Goal: Transaction & Acquisition: Purchase product/service

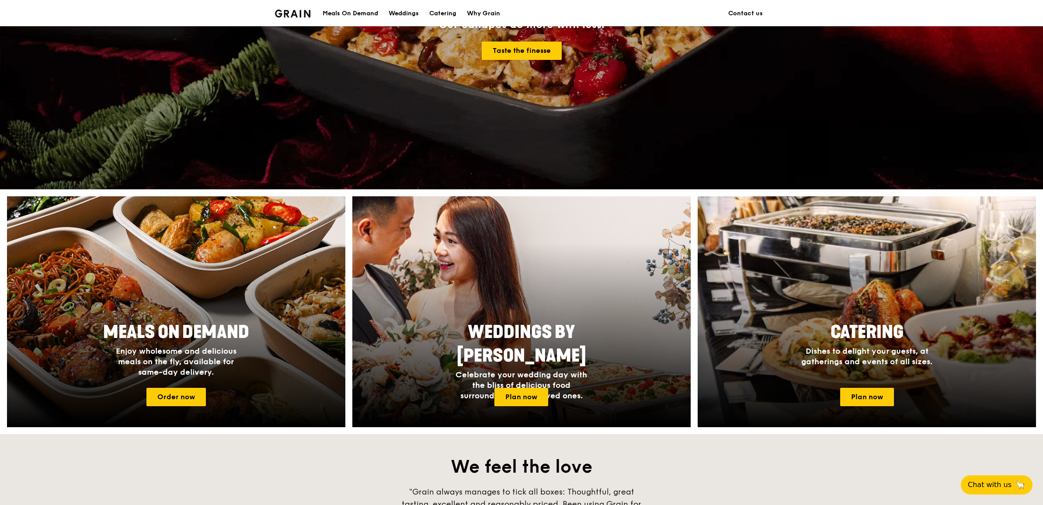
scroll to position [164, 0]
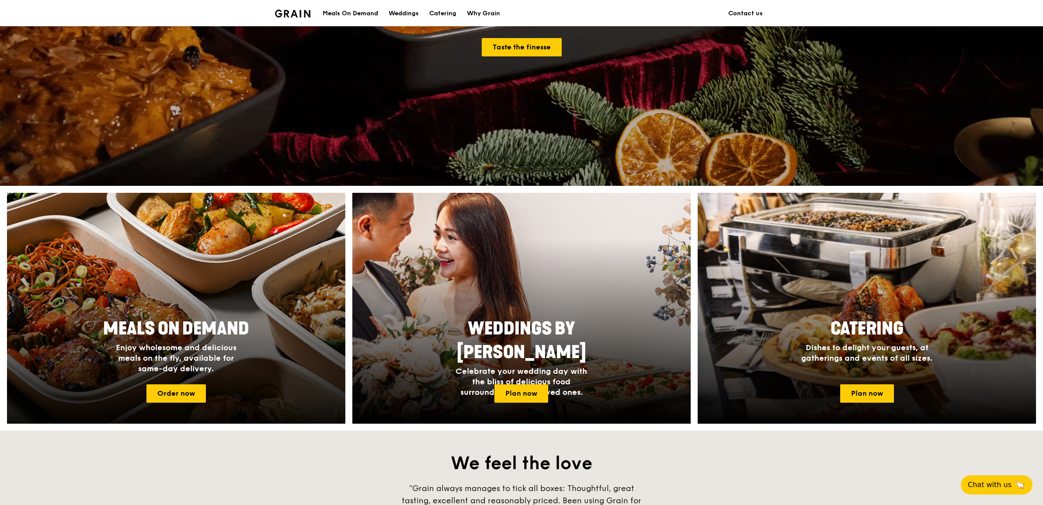
click at [181, 363] on span "Enjoy wholesome and delicious meals on the fly, available for same-day delivery." at bounding box center [176, 358] width 121 height 31
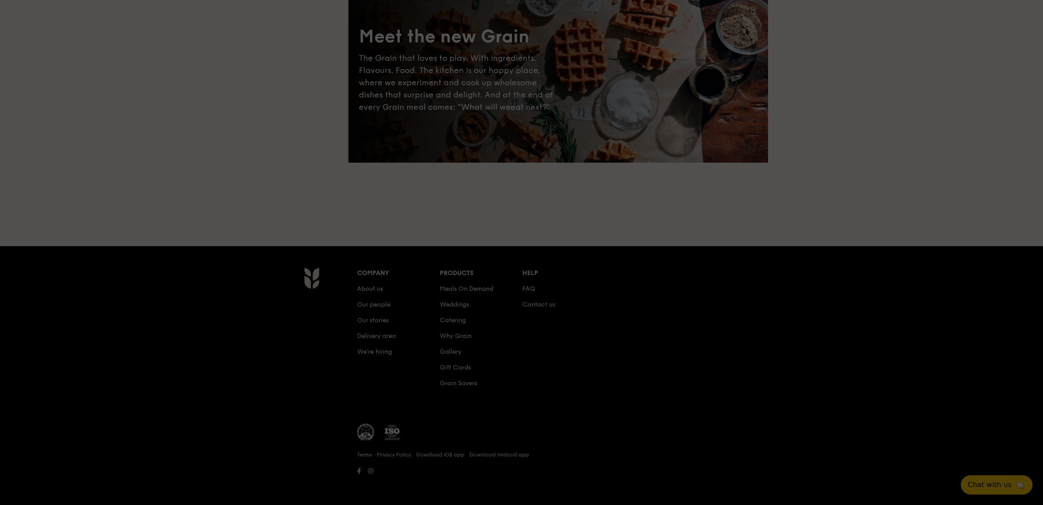
scroll to position [84, 0]
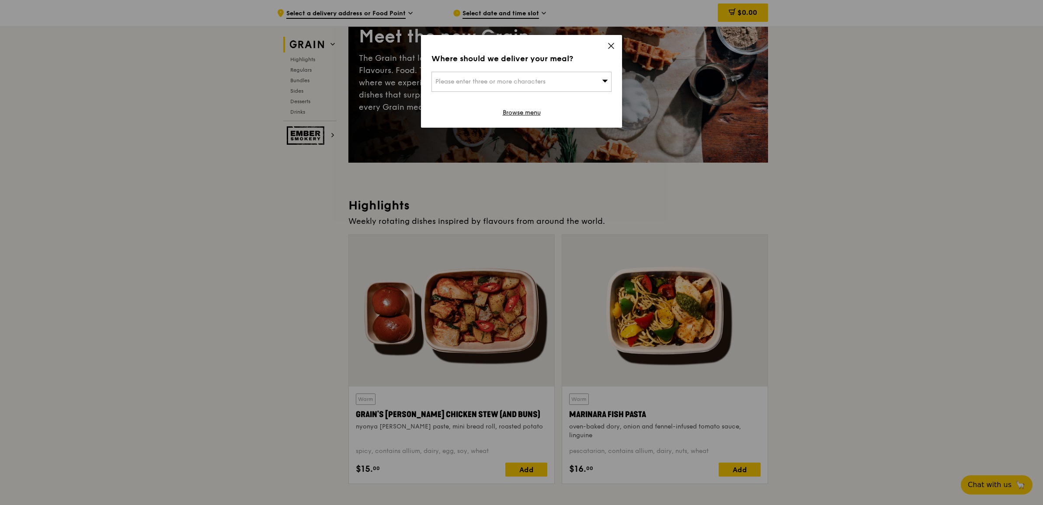
click at [614, 48] on icon at bounding box center [611, 46] width 8 height 8
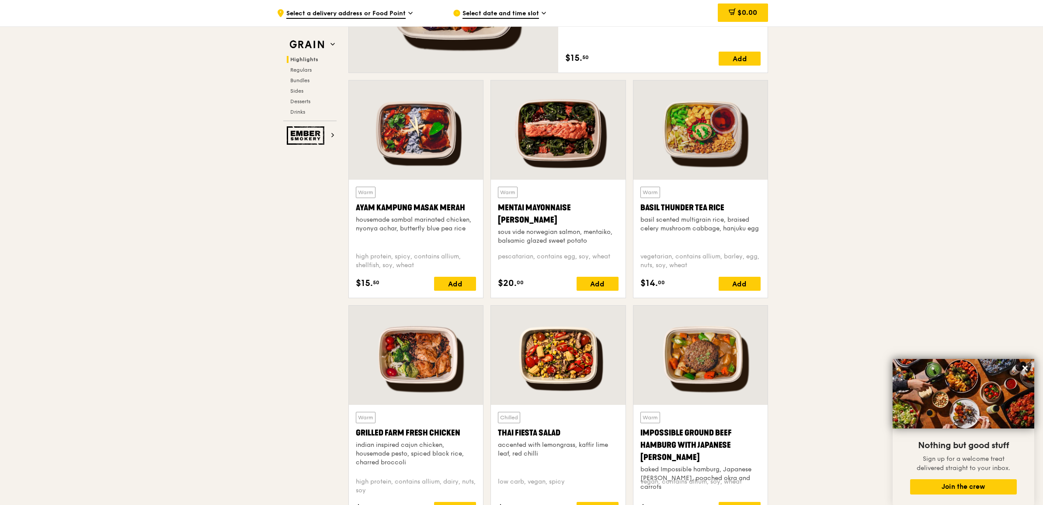
scroll to position [0, 0]
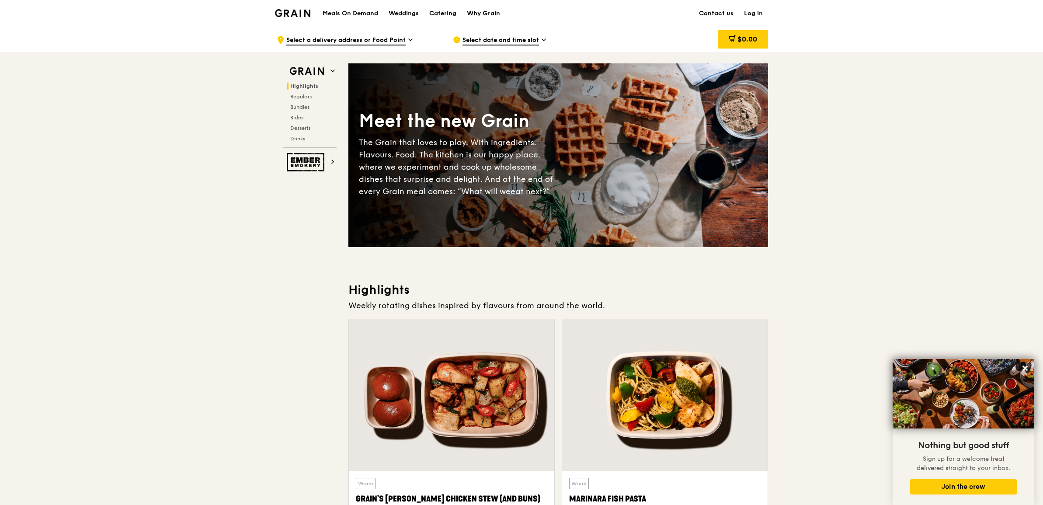
click at [358, 15] on h1 "Meals On Demand" at bounding box center [351, 13] width 56 height 9
click at [305, 99] on span "Regulars" at bounding box center [301, 97] width 23 height 6
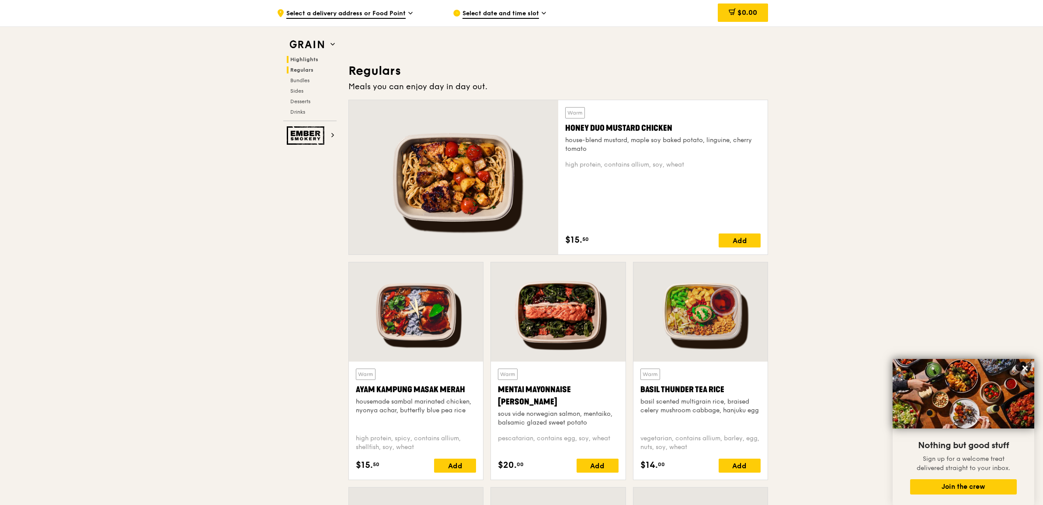
scroll to position [576, 0]
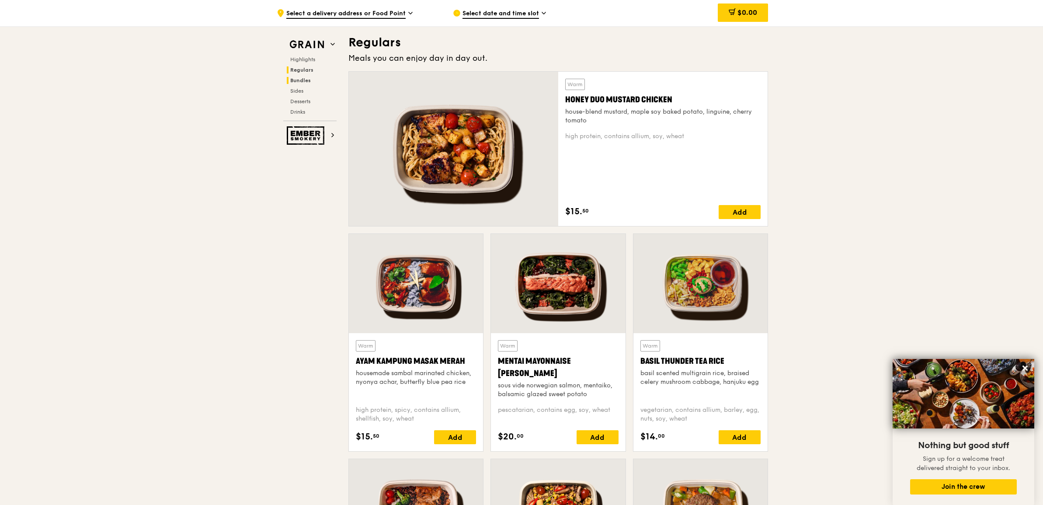
click at [303, 82] on span "Bundles" at bounding box center [300, 80] width 21 height 6
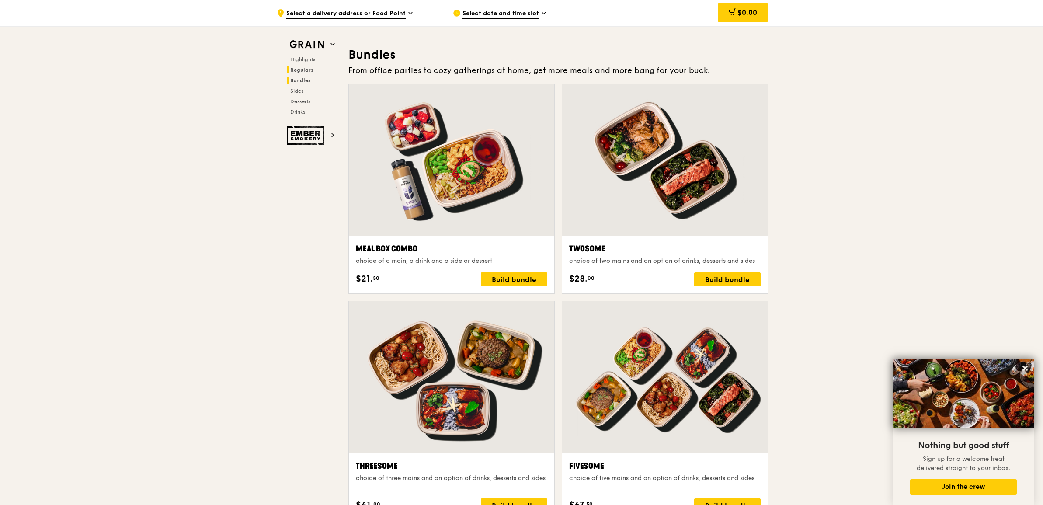
scroll to position [1259, 0]
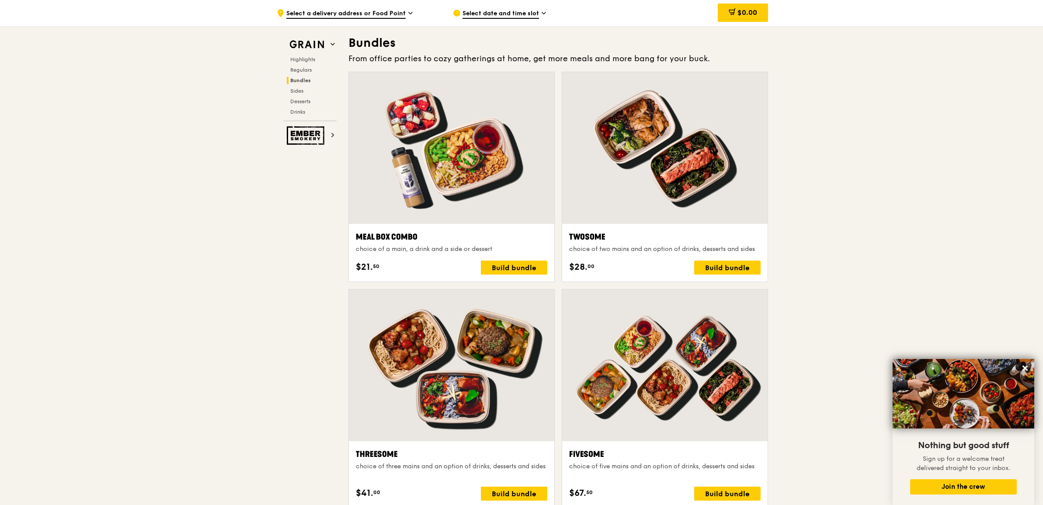
click at [302, 84] on div "Highlights Regulars Bundles Sides Desserts Drinks" at bounding box center [309, 85] width 53 height 59
click at [302, 88] on span "Sides" at bounding box center [297, 91] width 14 height 6
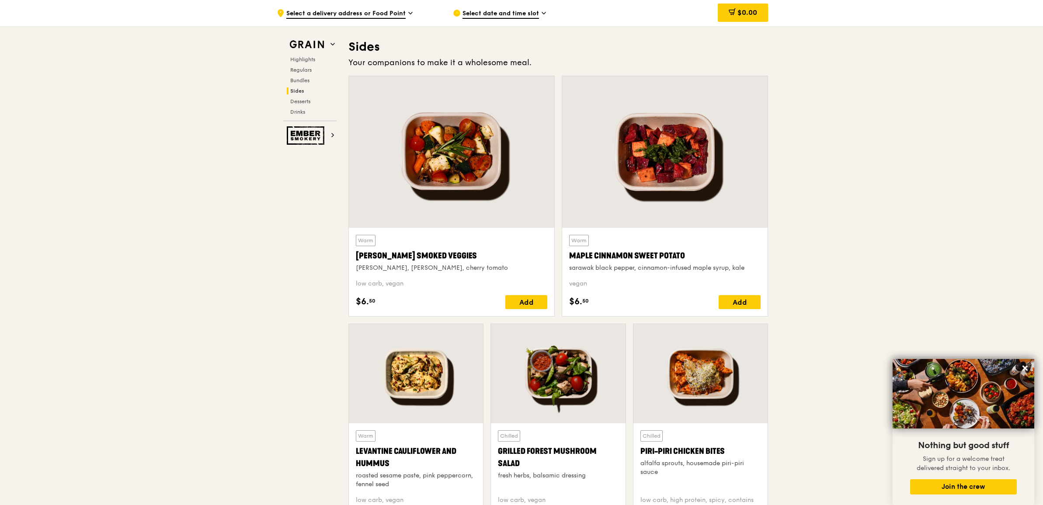
scroll to position [1948, 0]
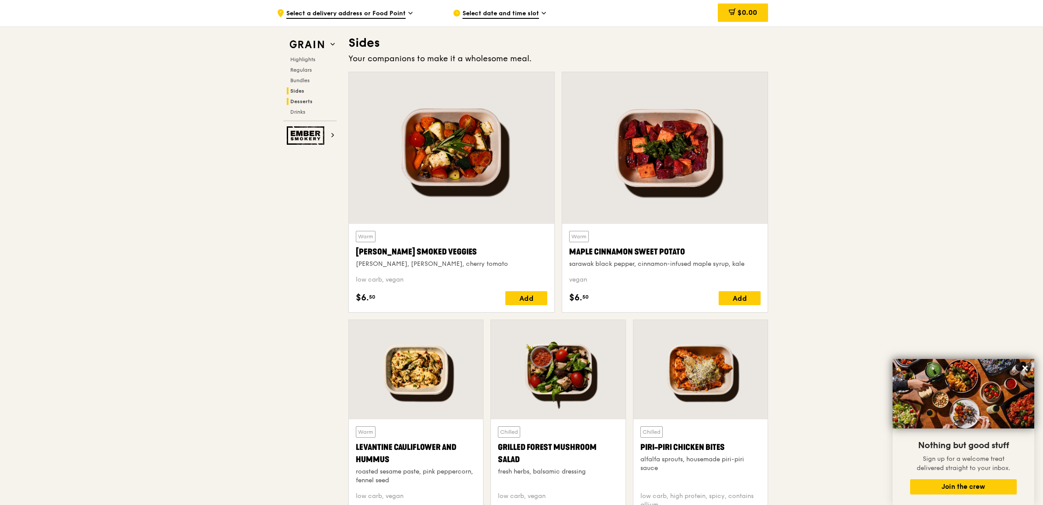
click at [306, 104] on h2 "Desserts" at bounding box center [312, 101] width 50 height 7
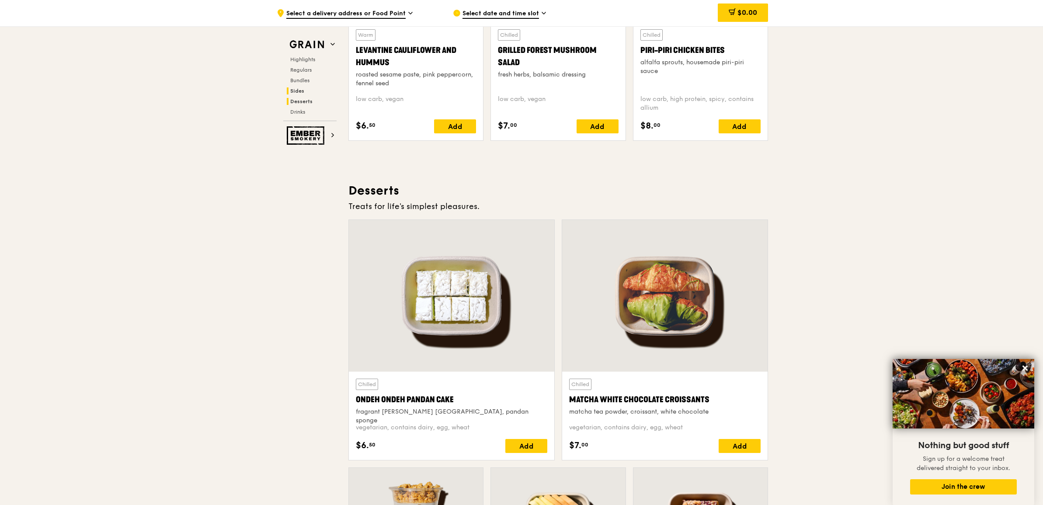
scroll to position [2493, 0]
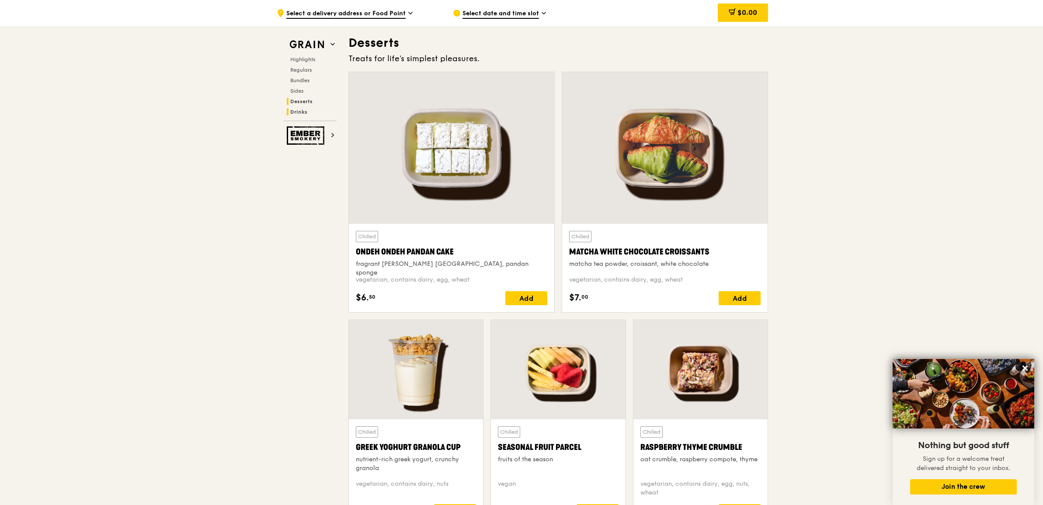
click at [305, 110] on span "Drinks" at bounding box center [298, 112] width 17 height 6
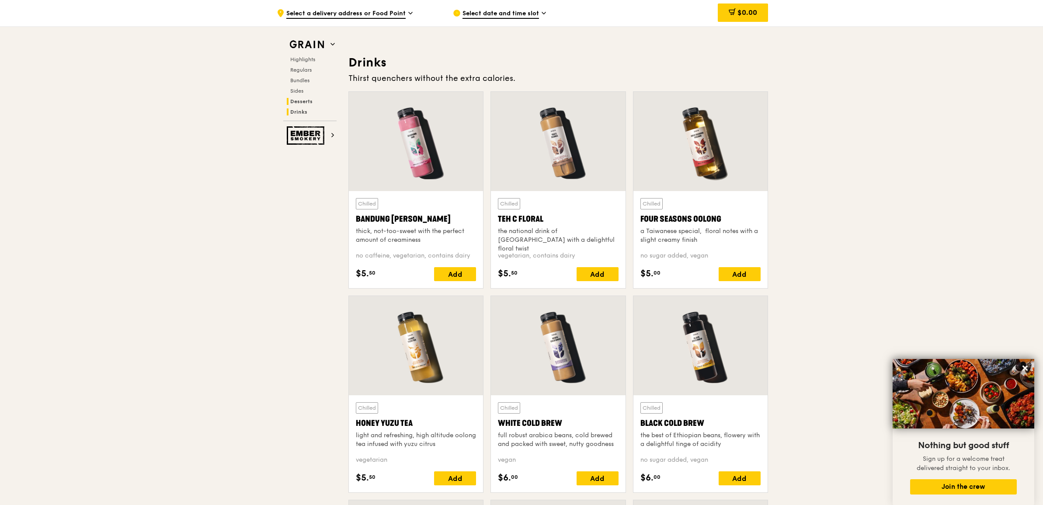
scroll to position [3026, 0]
